Goal: Task Accomplishment & Management: Complete application form

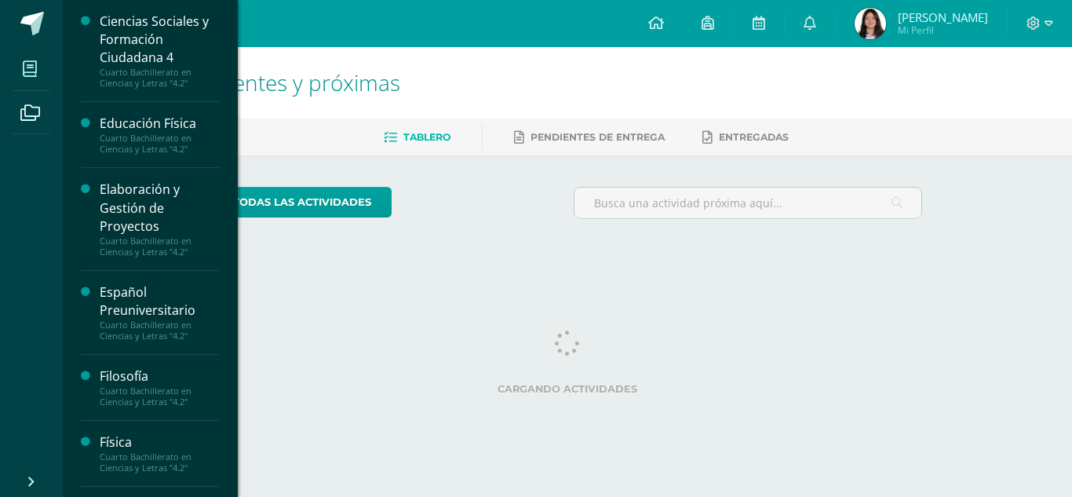
click at [33, 64] on icon at bounding box center [30, 69] width 14 height 16
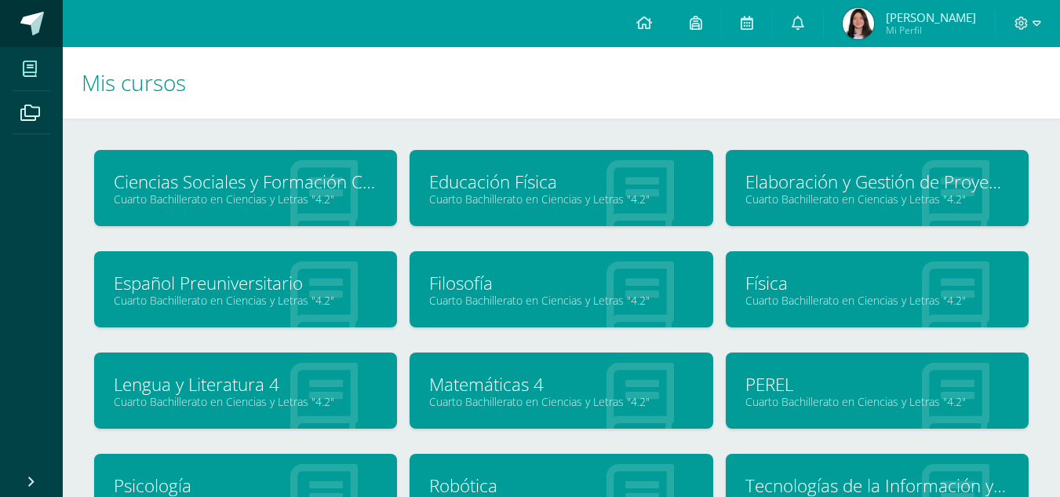
click at [31, 33] on span at bounding box center [32, 24] width 24 height 24
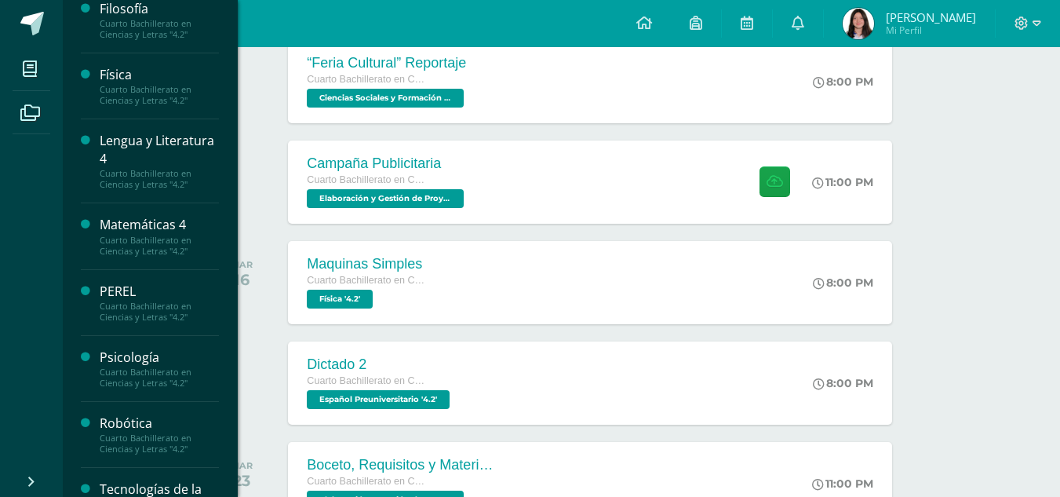
scroll to position [392, 0]
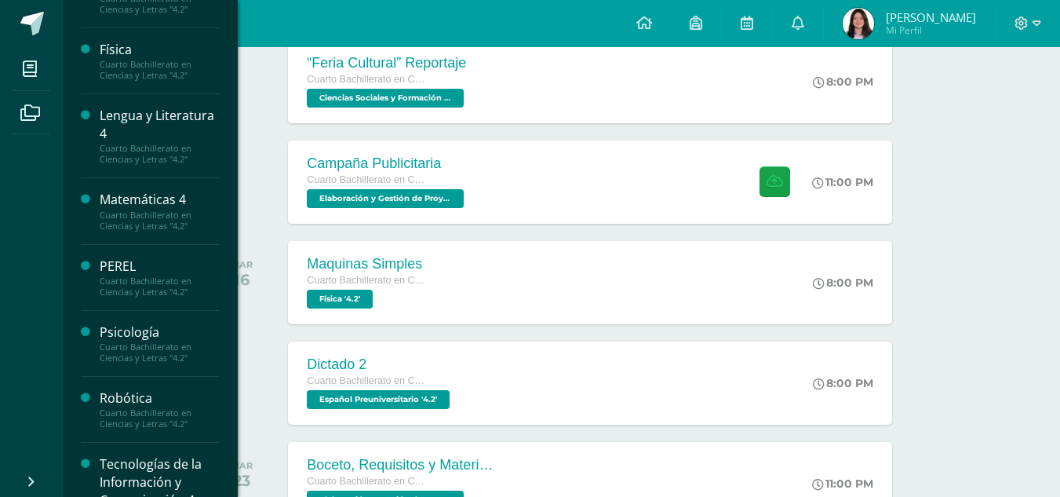
click at [134, 333] on div "Psicología" at bounding box center [159, 332] width 119 height 18
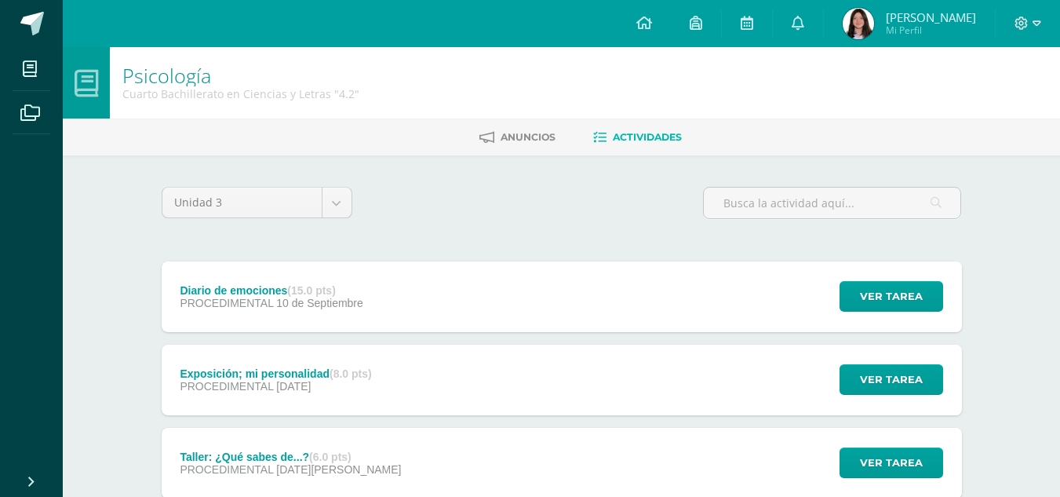
click at [353, 373] on strong "(8.0 pts)" at bounding box center [351, 373] width 42 height 13
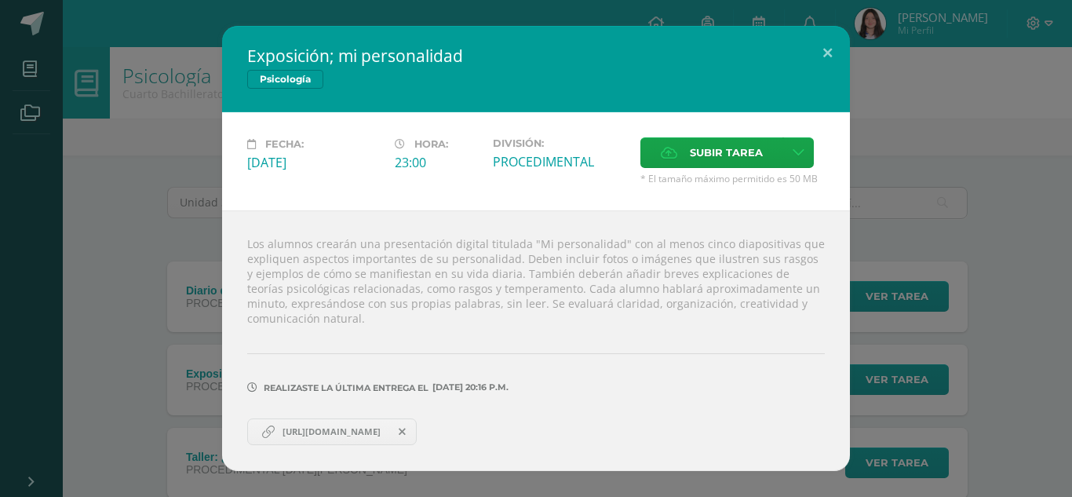
click at [357, 429] on span "[URL][DOMAIN_NAME]" at bounding box center [332, 431] width 114 height 13
click at [775, 139] on label "Subir tarea" at bounding box center [711, 152] width 143 height 31
click at [0, 0] on input "Subir tarea" at bounding box center [0, 0] width 0 height 0
click at [201, 188] on div "Exposición; mi personalidad Psicología Fecha: Domingo 07 de Septiembre Hora: 23…" at bounding box center [536, 248] width 1060 height 444
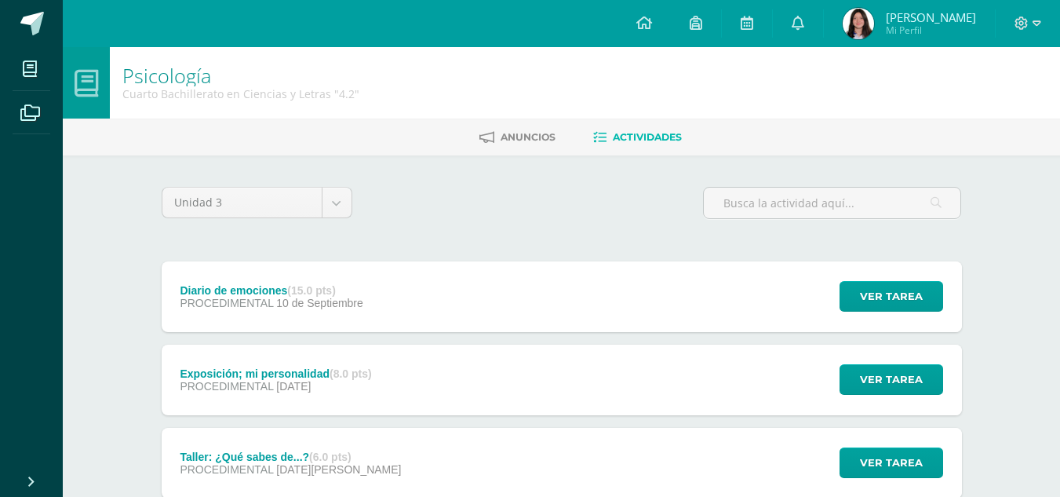
click at [290, 386] on span "07 de Septiembre" at bounding box center [293, 386] width 35 height 13
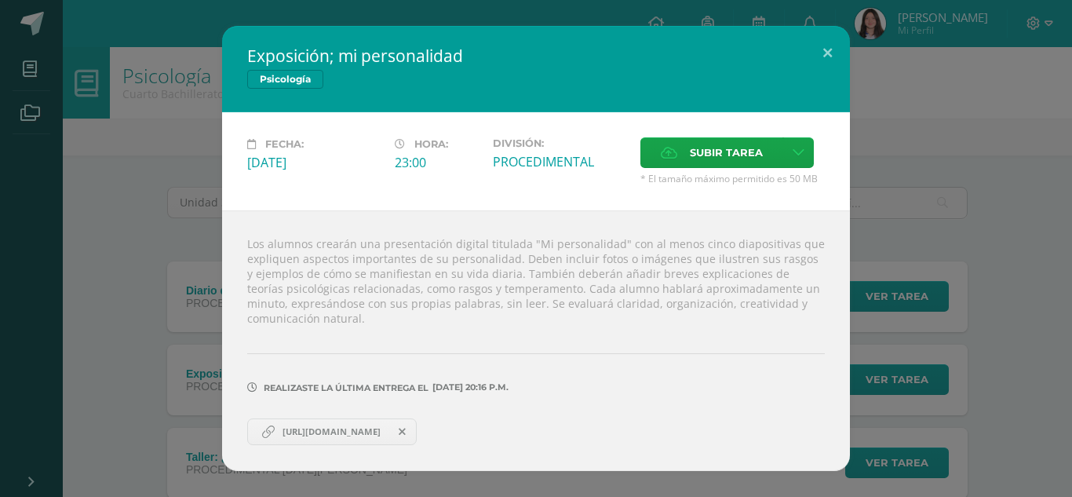
click at [435, 242] on div "Los alumnos crearán una presentación digital titulada "Mi personalidad" con al …" at bounding box center [536, 340] width 628 height 260
click at [287, 439] on link "https://www.canva.com/design/DAGx47bZeRo/0Kn6T-DgfD8Gxz_hELarLg/edit?utm_conten…" at bounding box center [332, 431] width 170 height 27
click at [841, 58] on button at bounding box center [827, 52] width 45 height 53
